Goal: Find specific page/section

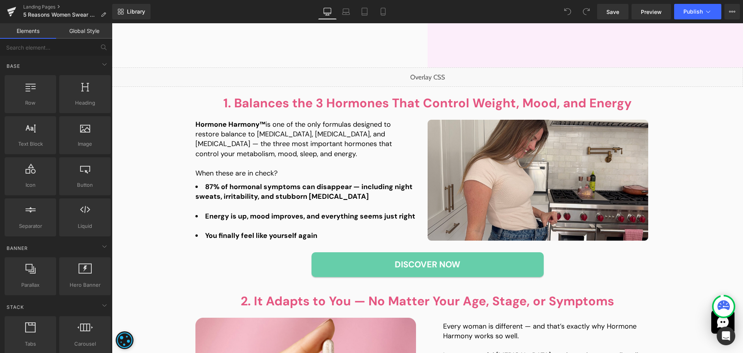
scroll to position [542, 0]
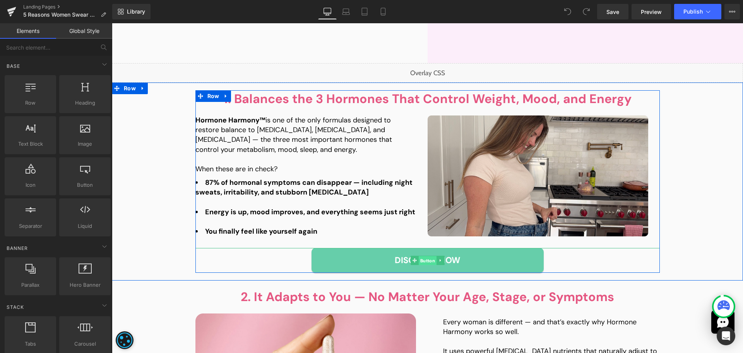
click at [421, 258] on span "Button" at bounding box center [428, 260] width 18 height 9
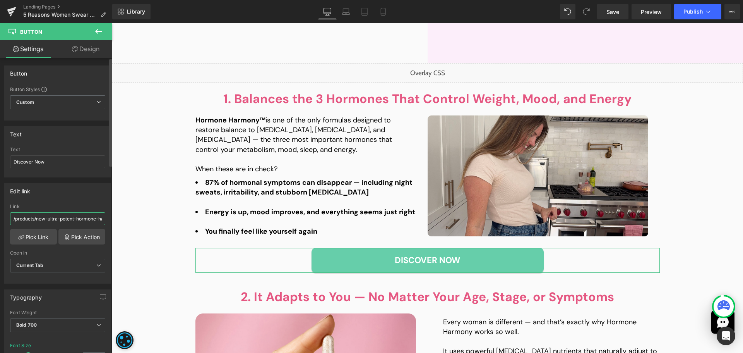
click at [62, 220] on input "/products/new-ultra-potent-hormone-harmony" at bounding box center [57, 218] width 95 height 13
click at [78, 217] on input "/products/new-ultra-potent-hormone-harmony" at bounding box center [57, 218] width 95 height 13
drag, startPoint x: 195, startPoint y: 242, endPoint x: 131, endPoint y: 216, distance: 69.2
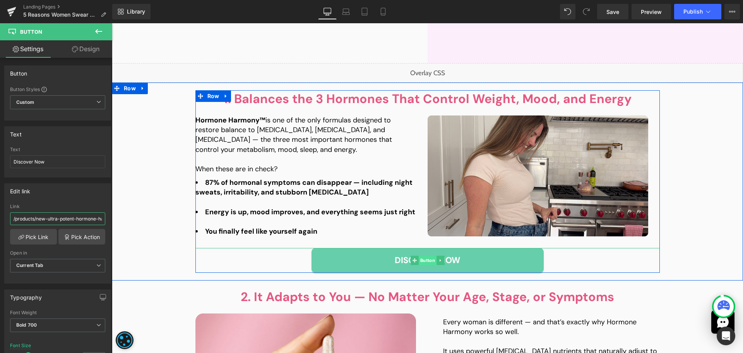
click at [427, 259] on span "Button" at bounding box center [428, 260] width 18 height 9
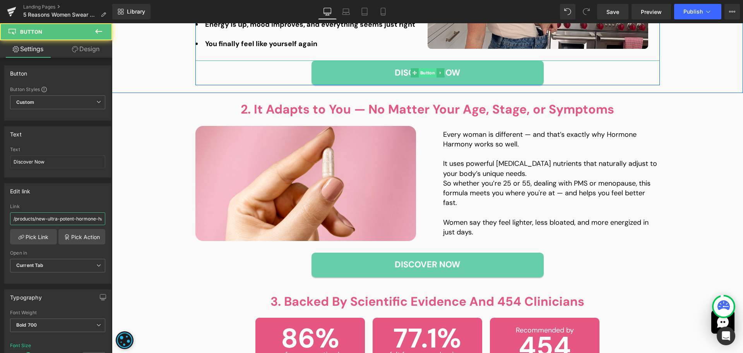
scroll to position [736, 0]
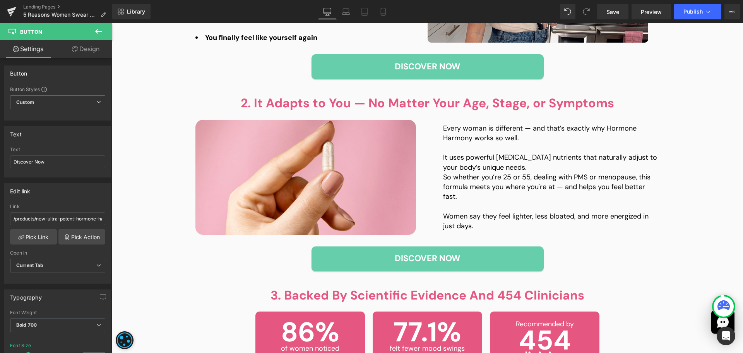
click at [427, 257] on span "Button" at bounding box center [428, 258] width 18 height 9
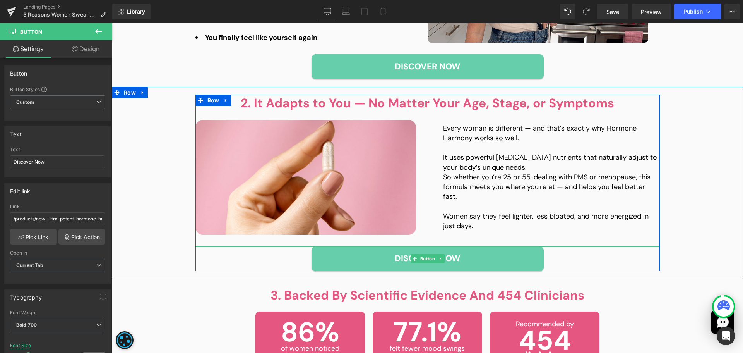
click at [427, 257] on span "Button" at bounding box center [428, 258] width 18 height 9
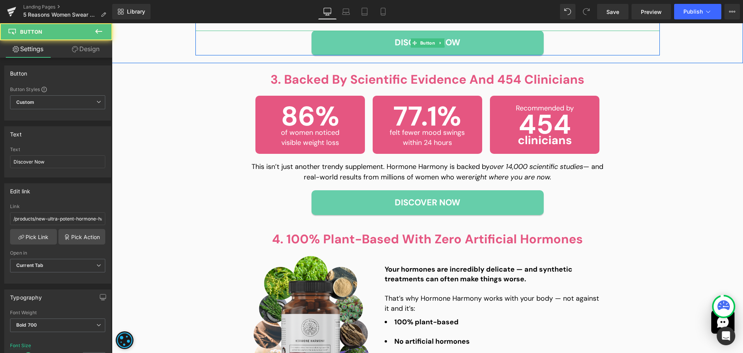
scroll to position [968, 0]
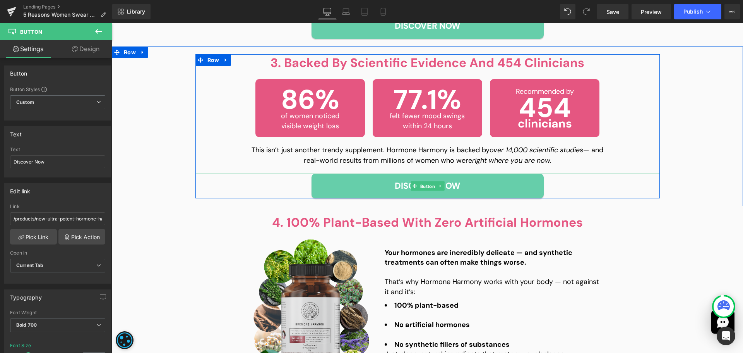
click at [419, 185] on span "Button" at bounding box center [428, 186] width 18 height 9
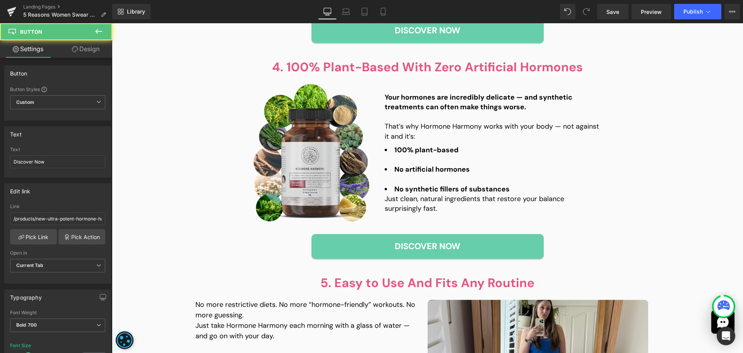
scroll to position [1200, 0]
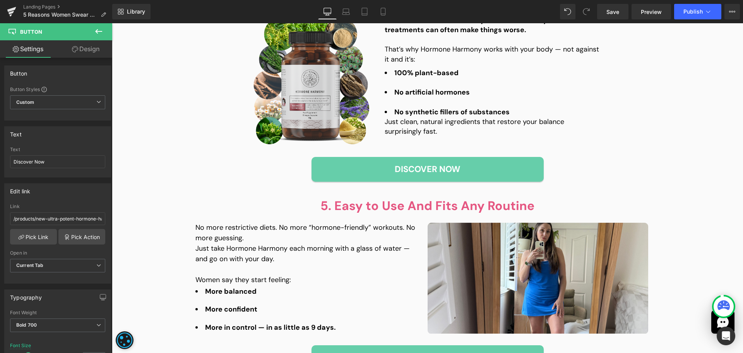
click at [421, 168] on div "Discover Now Button" at bounding box center [428, 169] width 348 height 25
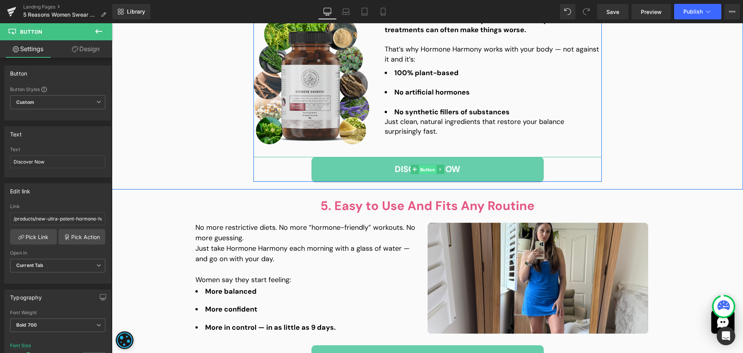
click at [419, 170] on span "Button" at bounding box center [428, 169] width 18 height 9
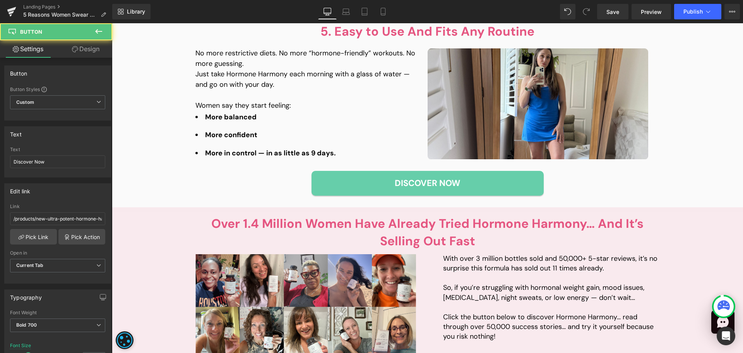
scroll to position [1394, 0]
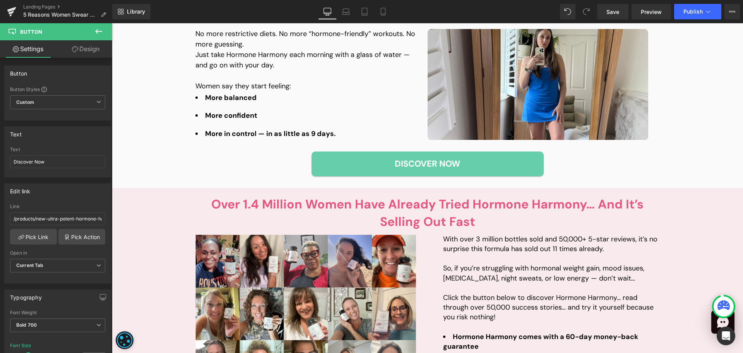
click at [417, 161] on div "Discover Now Button" at bounding box center [428, 163] width 465 height 25
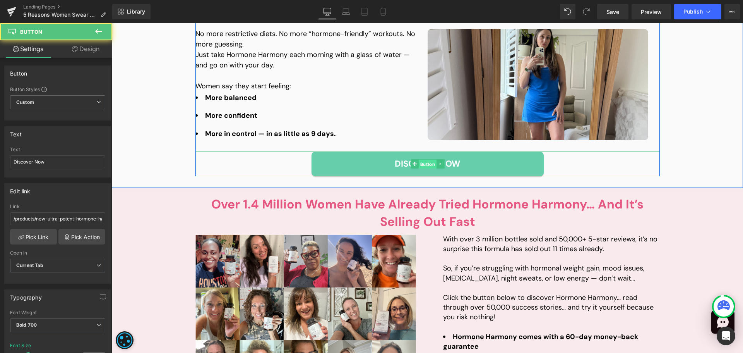
click at [419, 161] on span "Button" at bounding box center [428, 164] width 18 height 9
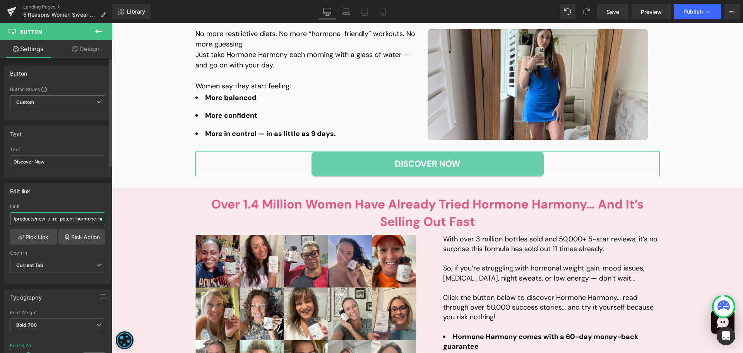
click at [68, 219] on input "/products/new-ultra-potent-hormone-harmony" at bounding box center [57, 218] width 95 height 13
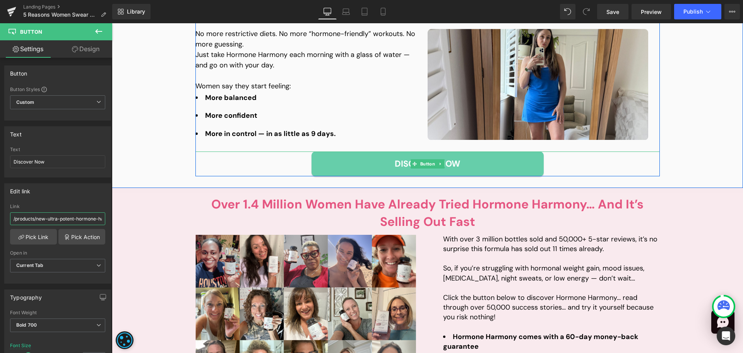
click at [422, 163] on span "Button" at bounding box center [428, 163] width 18 height 9
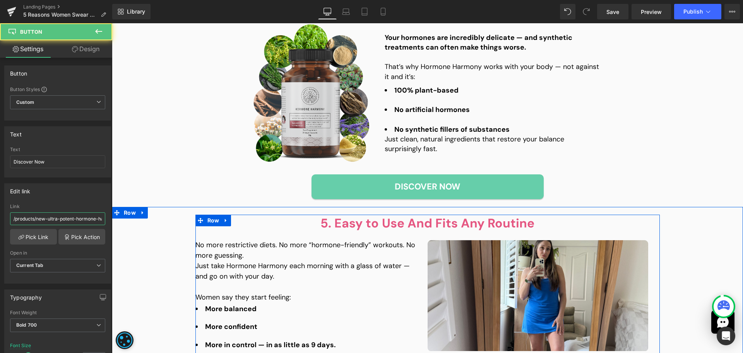
scroll to position [1162, 0]
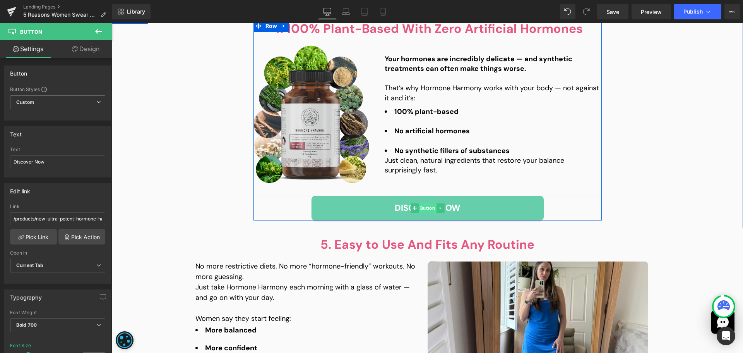
click at [425, 209] on span "Button" at bounding box center [428, 207] width 18 height 9
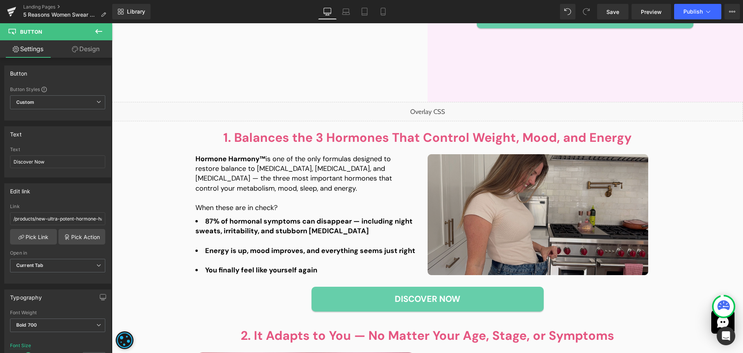
scroll to position [310, 0]
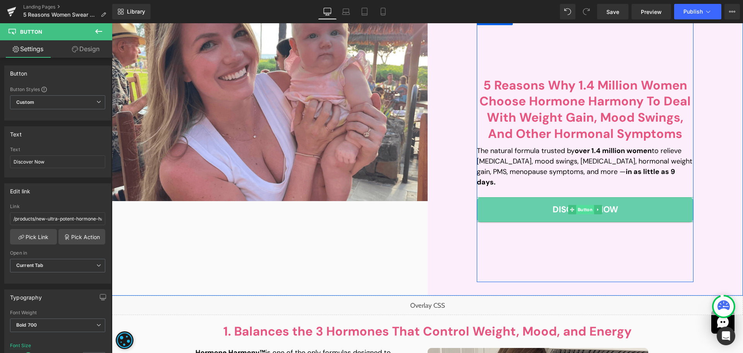
click at [580, 205] on span "Button" at bounding box center [586, 209] width 18 height 9
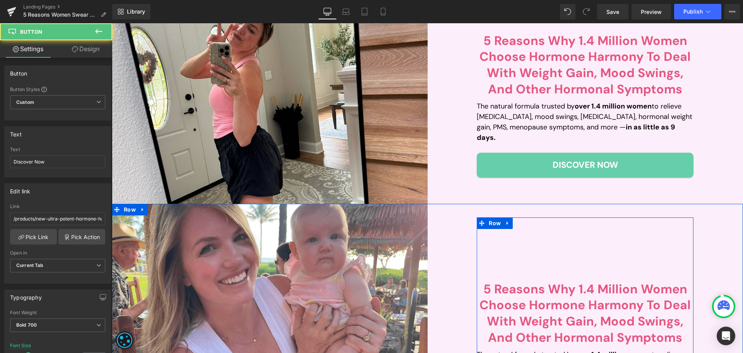
scroll to position [77, 0]
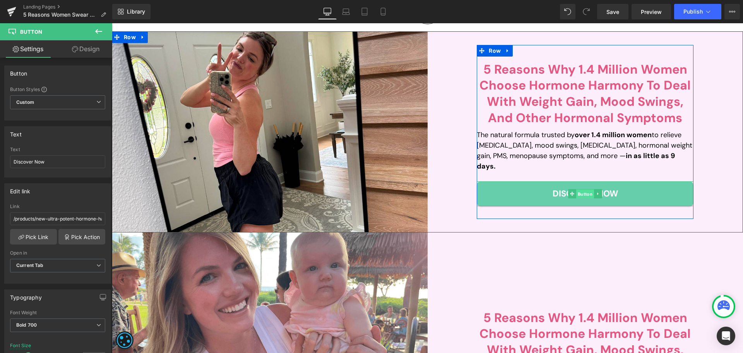
click at [584, 189] on span "Button" at bounding box center [586, 193] width 18 height 9
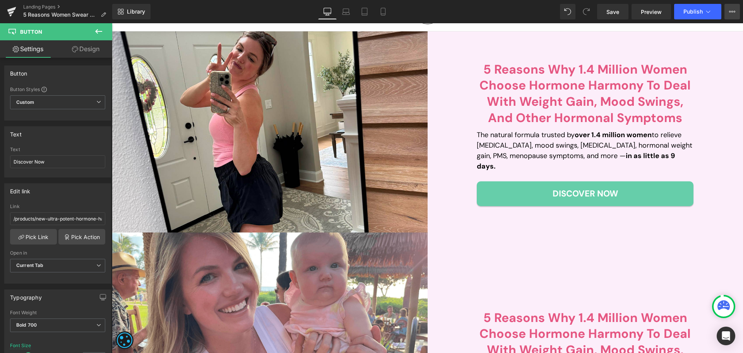
click at [738, 16] on button "View Live Page View with current Template Save Template to Library Schedule Pub…" at bounding box center [732, 11] width 15 height 15
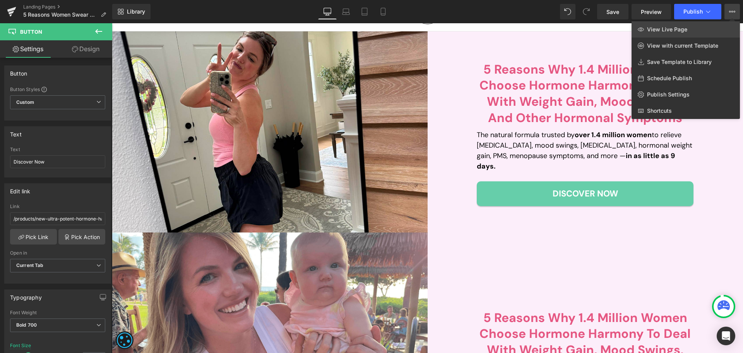
click at [701, 31] on link "View Live Page" at bounding box center [686, 29] width 108 height 16
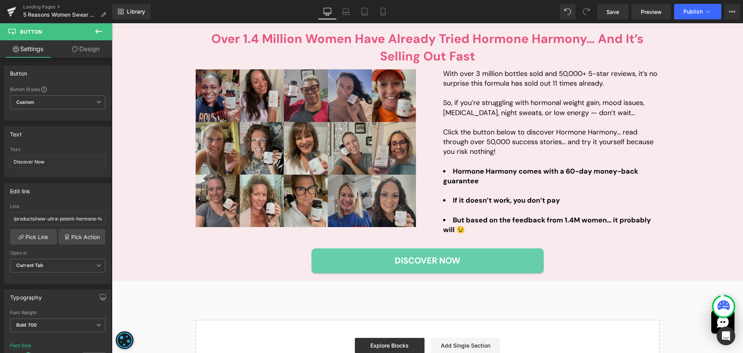
scroll to position [1563, 0]
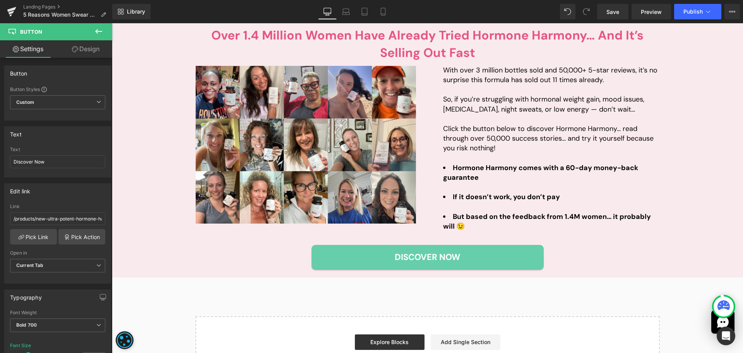
click at [596, 222] on li "But based on the feedback from 1.4M women… it probably will 😉" at bounding box center [551, 221] width 217 height 19
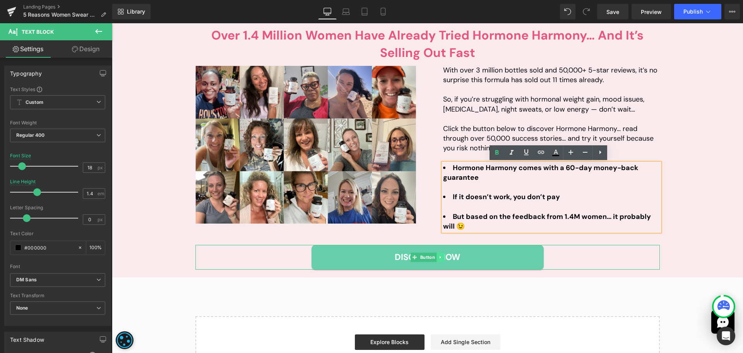
click at [437, 257] on link at bounding box center [441, 256] width 8 height 9
click at [415, 256] on link "Button" at bounding box center [411, 256] width 26 height 9
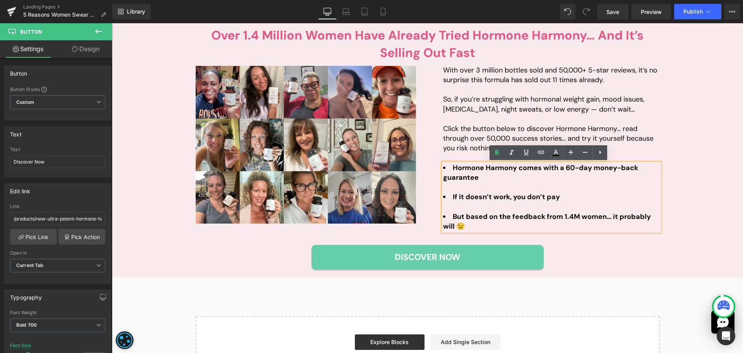
click at [419, 256] on span "Button" at bounding box center [428, 256] width 18 height 9
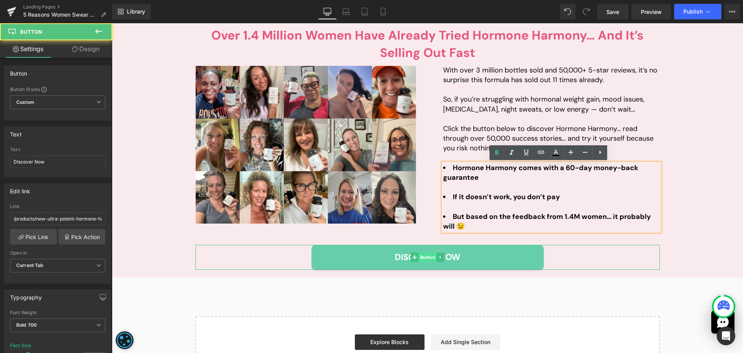
click at [419, 256] on span "Button" at bounding box center [428, 256] width 18 height 9
